Goal: Task Accomplishment & Management: Manage account settings

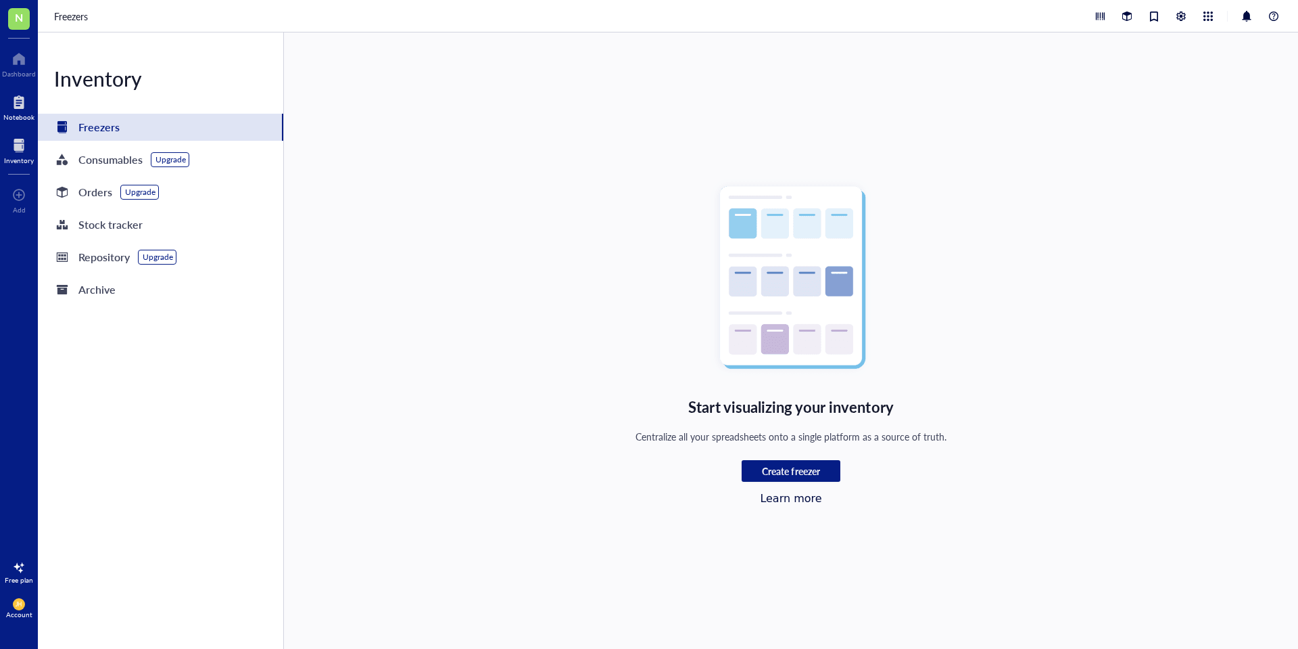
click at [22, 114] on div "Notebook" at bounding box center [18, 117] width 31 height 8
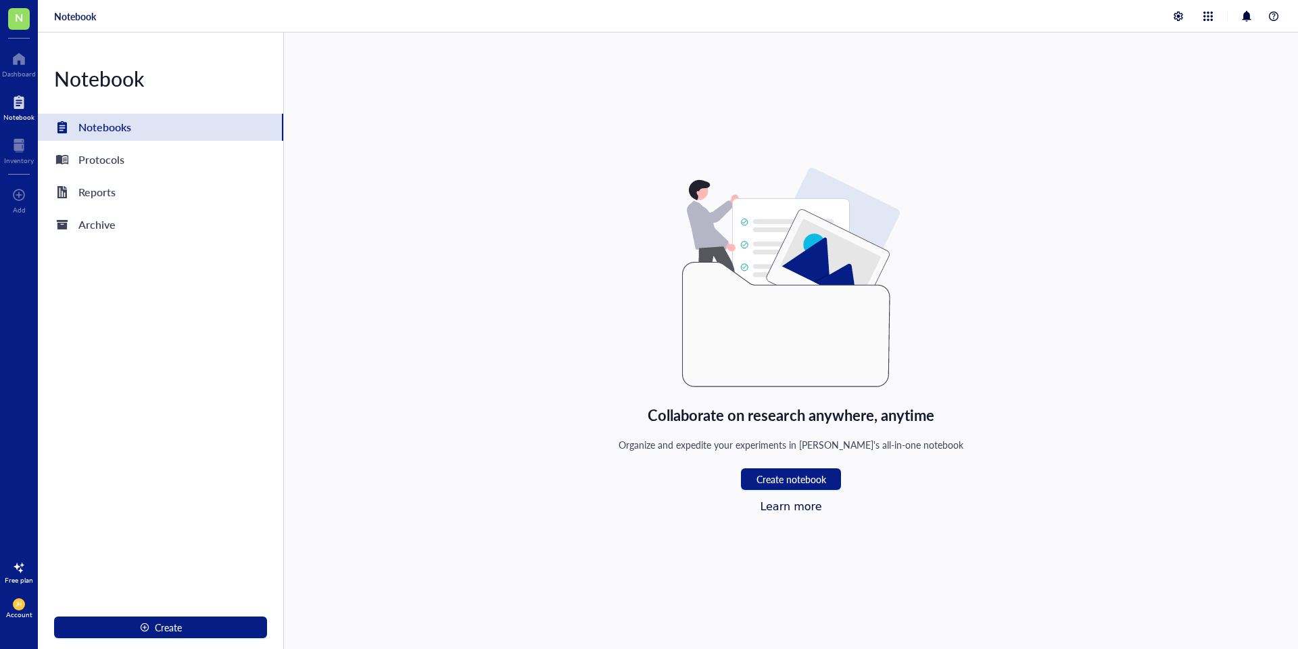
click at [19, 606] on span "JH" at bounding box center [19, 604] width 7 height 7
click at [108, 556] on link "Account settings" at bounding box center [95, 558] width 89 height 24
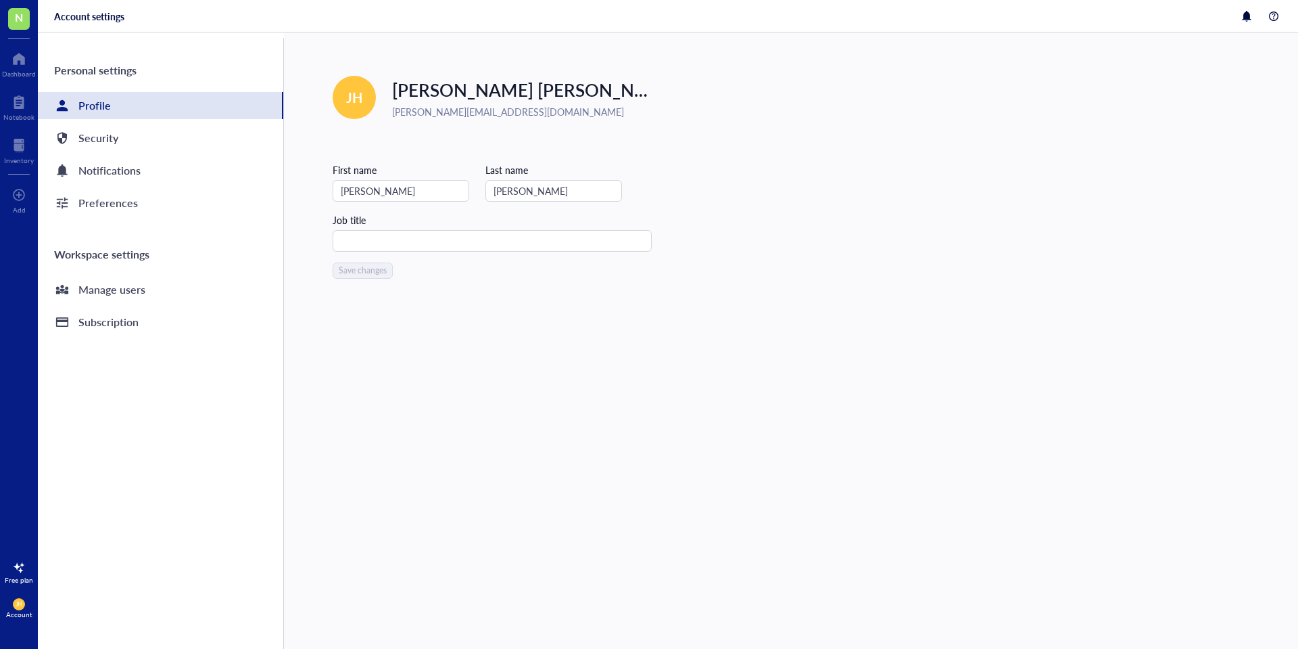
click at [5, 586] on div "Free plan JH Account" at bounding box center [19, 593] width 38 height 68
click at [14, 576] on div at bounding box center [19, 568] width 22 height 22
click at [131, 579] on span "See plans" at bounding box center [145, 577] width 39 height 12
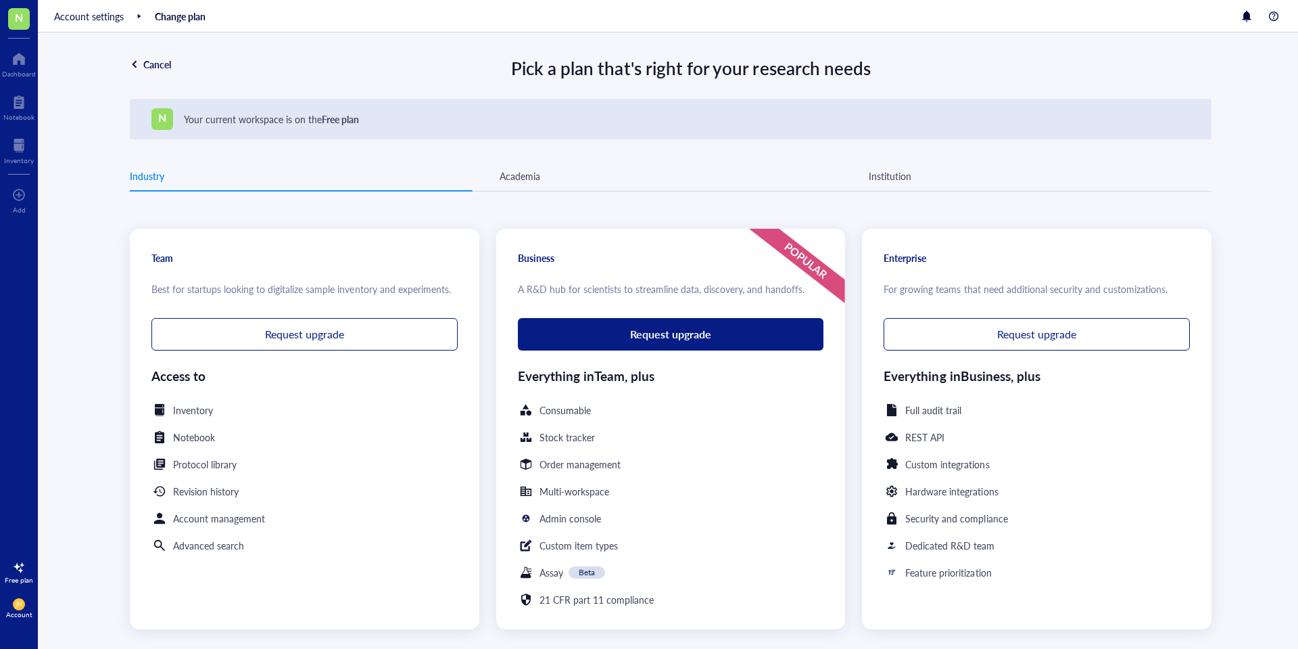
click at [310, 282] on div "Best for startups looking to digitalize sample inventory and experiments." at bounding box center [304, 288] width 306 height 15
